Goal: Task Accomplishment & Management: Use online tool/utility

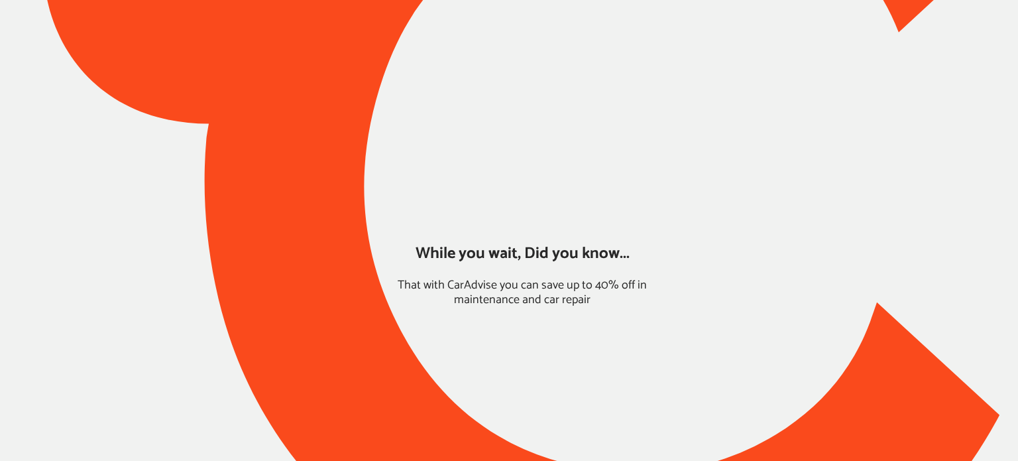
type input "*****"
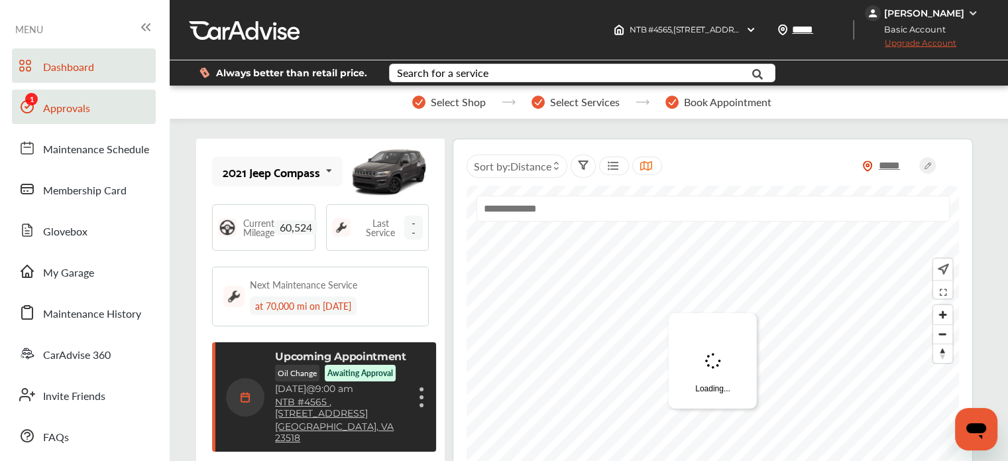
click at [103, 111] on link "Approvals" at bounding box center [84, 106] width 144 height 34
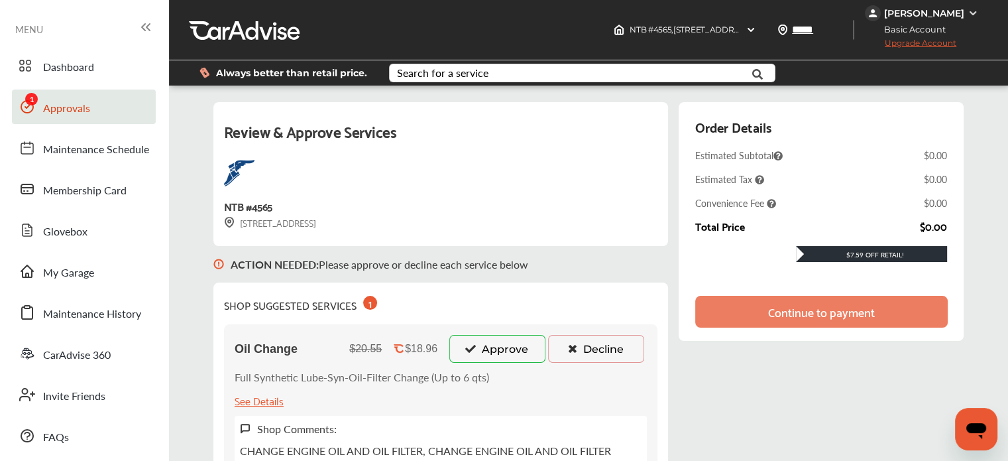
click at [514, 359] on button "Approve" at bounding box center [497, 349] width 96 height 28
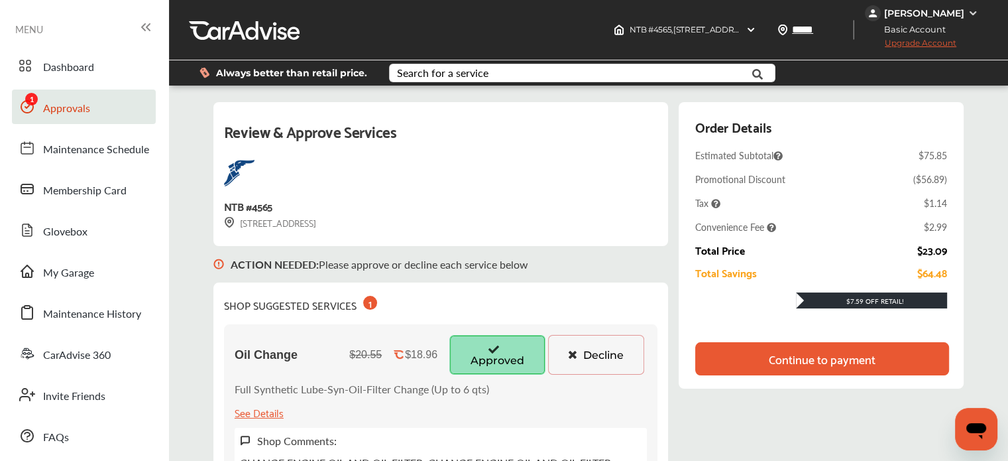
click at [755, 370] on div "Continue to payment" at bounding box center [822, 358] width 254 height 33
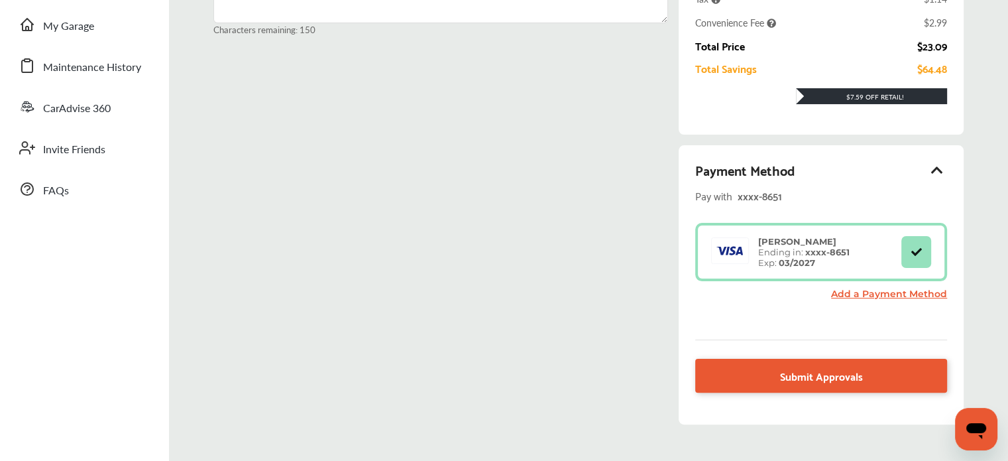
scroll to position [248, 0]
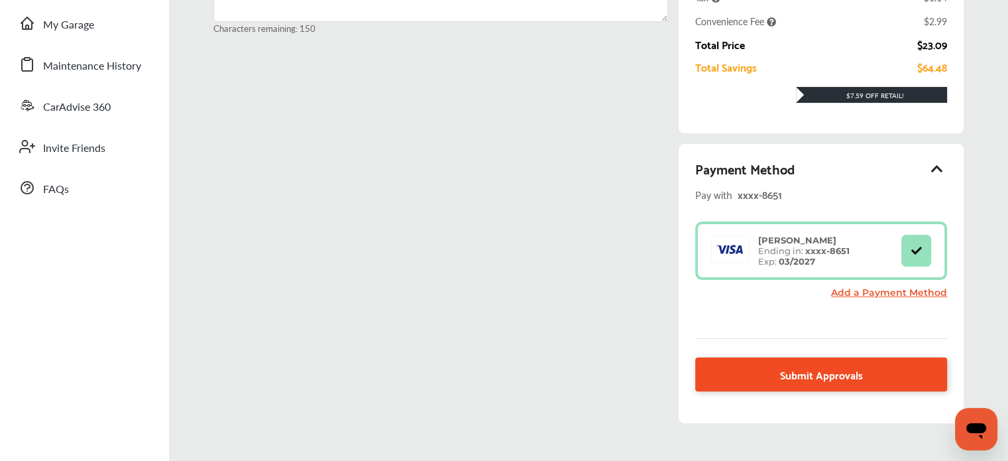
click at [753, 375] on link "Submit Approvals" at bounding box center [821, 374] width 252 height 34
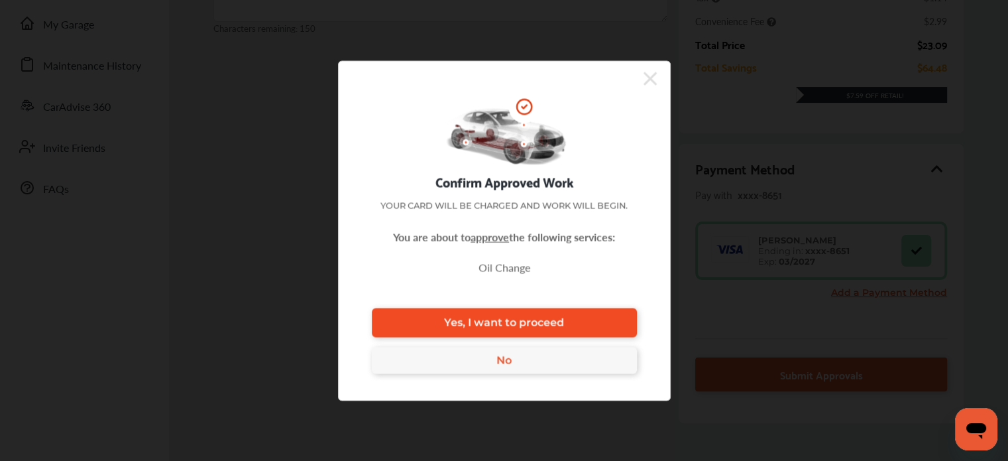
click at [575, 315] on link "Yes, I want to proceed" at bounding box center [504, 322] width 265 height 29
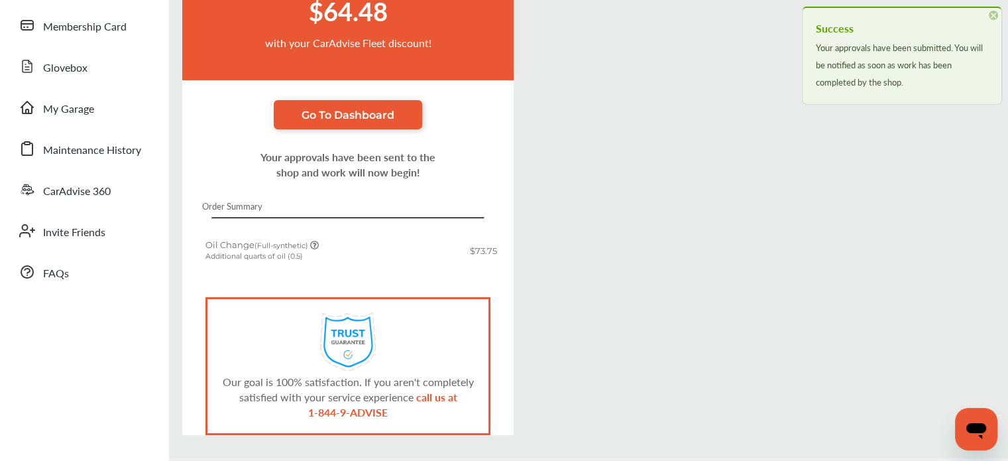
scroll to position [204, 0]
